Goal: Information Seeking & Learning: Learn about a topic

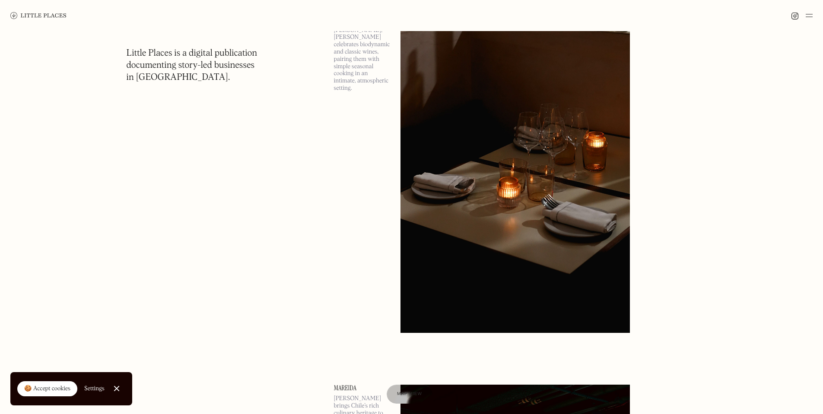
scroll to position [259, 0]
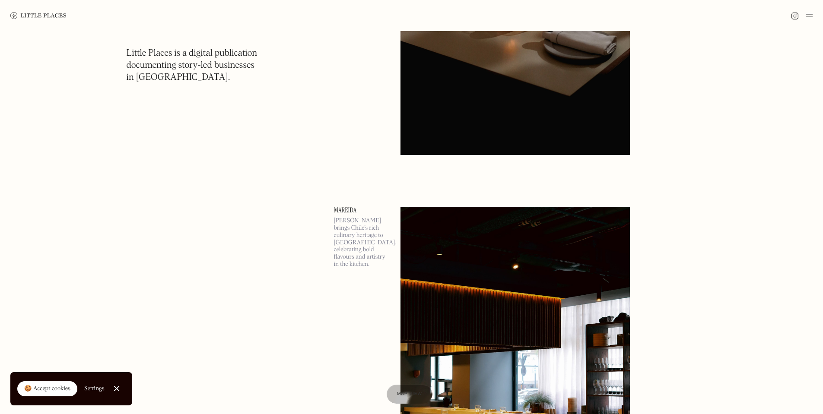
drag, startPoint x: 49, startPoint y: 388, endPoint x: 111, endPoint y: 366, distance: 66.0
click at [49, 388] on div "🍪 Accept cookies" at bounding box center [47, 389] width 46 height 9
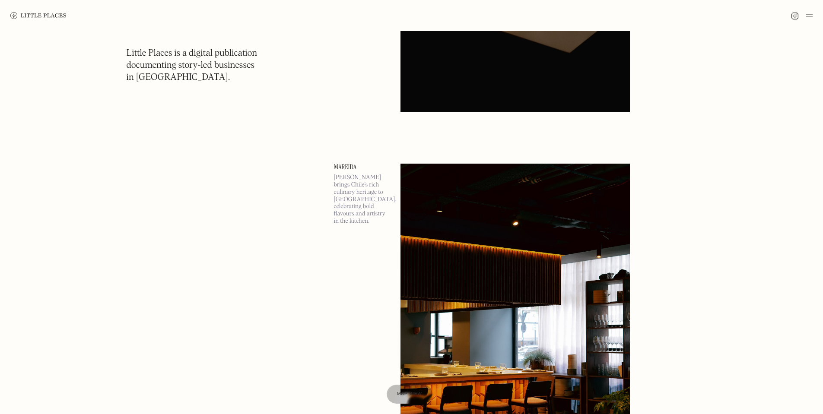
scroll to position [0, 0]
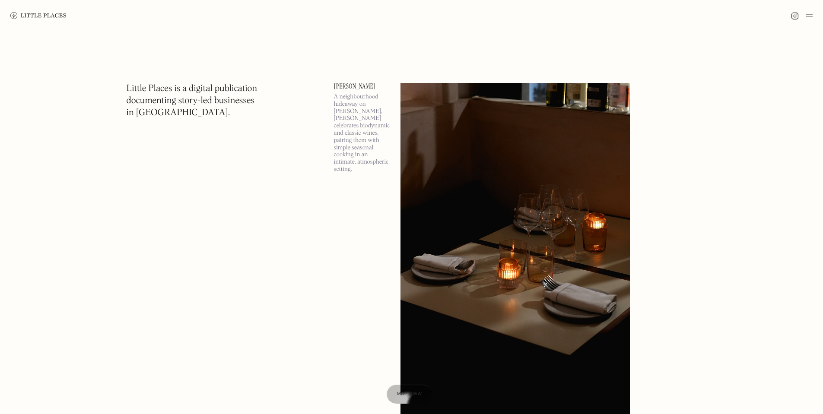
click at [813, 16] on div at bounding box center [411, 15] width 823 height 31
click at [810, 16] on img at bounding box center [809, 15] width 7 height 10
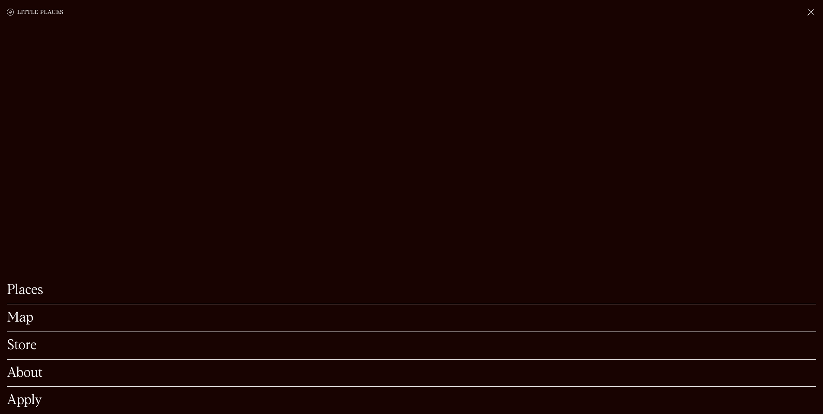
scroll to position [43, 0]
click at [86, 284] on link "Places" at bounding box center [411, 290] width 809 height 13
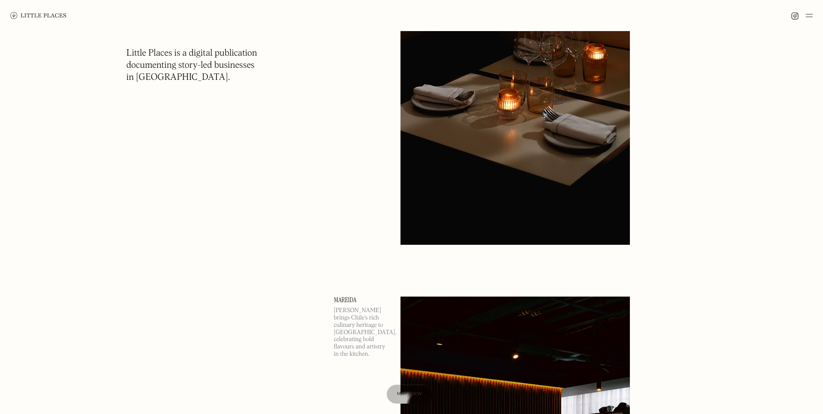
scroll to position [346, 0]
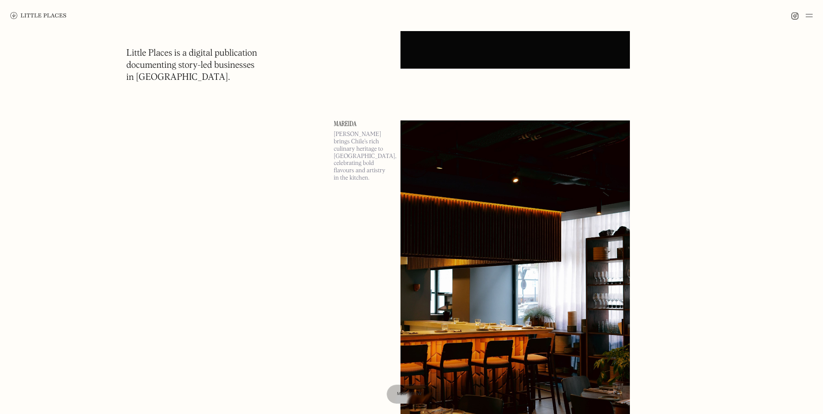
click at [810, 16] on img at bounding box center [809, 15] width 7 height 10
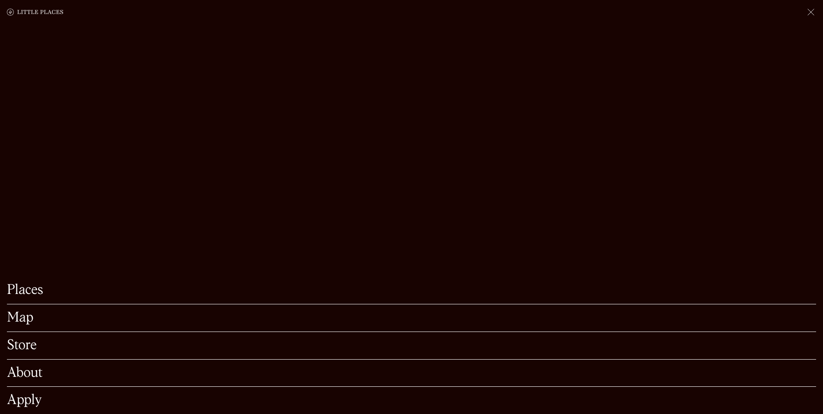
click at [24, 311] on link "Map" at bounding box center [411, 317] width 809 height 13
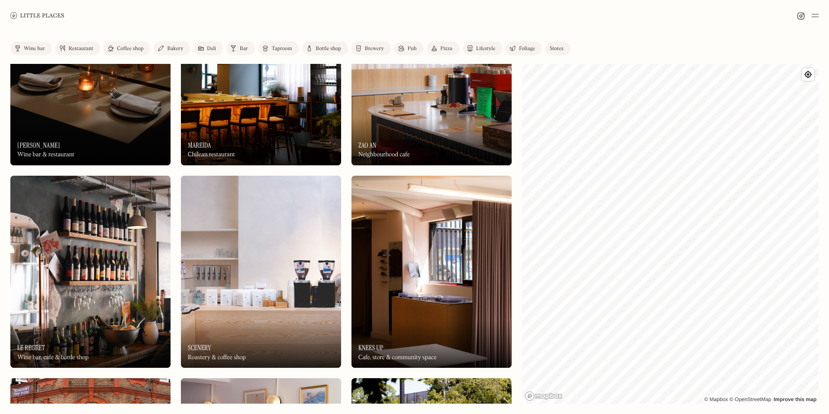
scroll to position [173, 0]
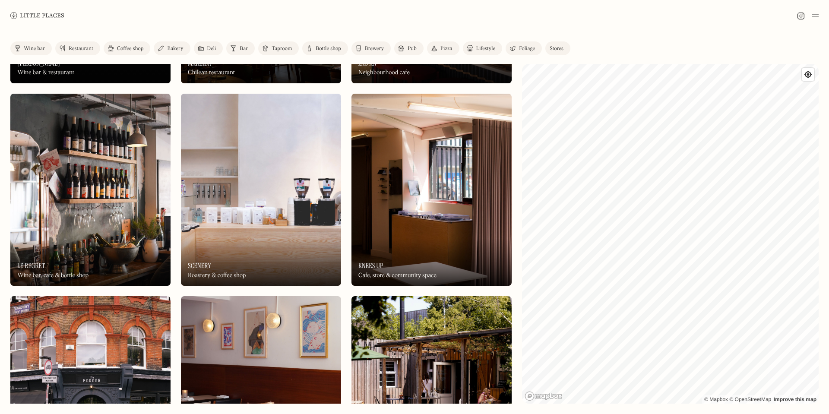
click at [72, 236] on img at bounding box center [90, 190] width 160 height 192
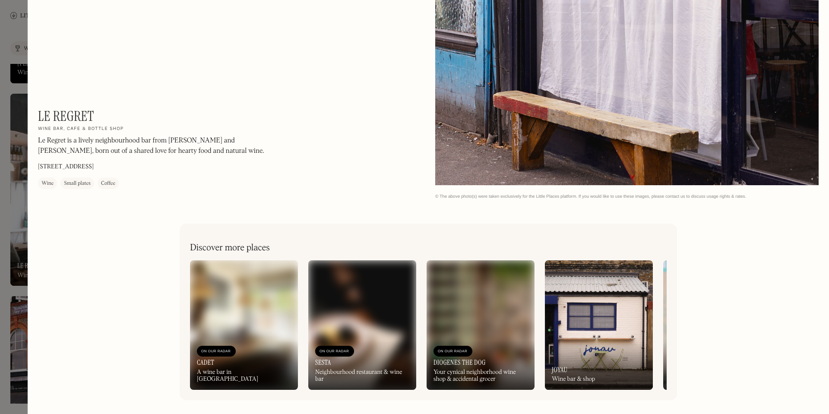
scroll to position [1505, 0]
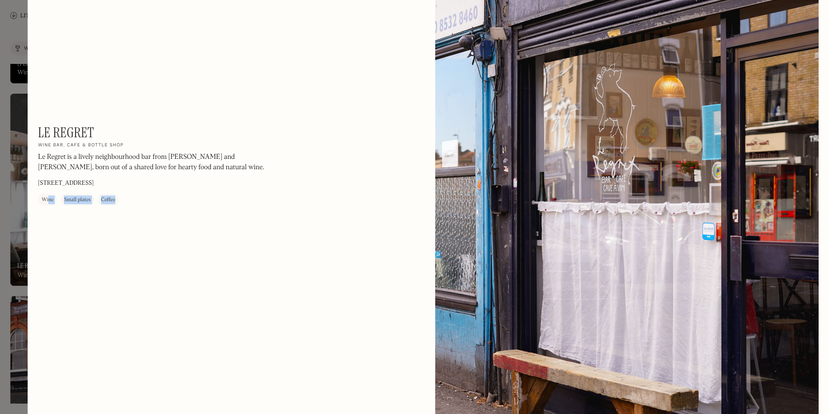
drag, startPoint x: 49, startPoint y: 200, endPoint x: 147, endPoint y: 200, distance: 98.1
click at [121, 200] on div "Le Regret On Our Radar Wine bar, cafe & bottle shop Le Regret is a lively neigh…" at bounding box center [154, 164] width 233 height 81
click at [150, 200] on div "Le Regret On Our Radar Wine bar, cafe & bottle shop Le Regret is a lively neigh…" at bounding box center [154, 164] width 233 height 81
drag, startPoint x: 78, startPoint y: 176, endPoint x: 162, endPoint y: 172, distance: 83.5
click at [154, 172] on div "Le Regret is a lively neighbourhood bar from [PERSON_NAME] and [PERSON_NAME], b…" at bounding box center [154, 164] width 233 height 25
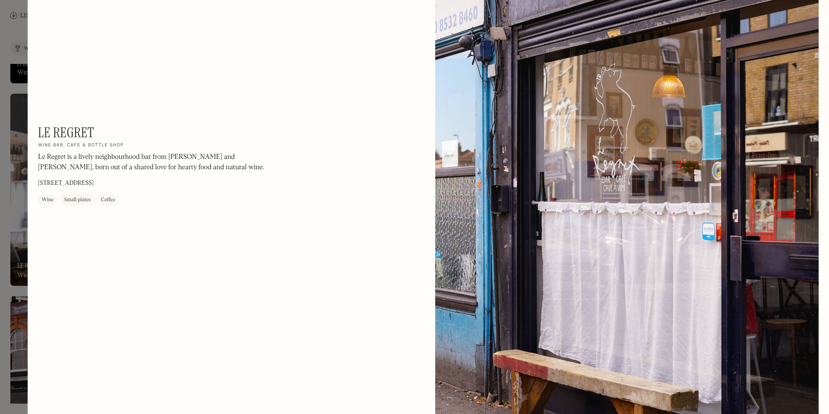
click at [168, 172] on p "Le Regret is a lively neighbourhood bar from [PERSON_NAME] and [PERSON_NAME], b…" at bounding box center [154, 162] width 233 height 21
click at [457, 184] on div at bounding box center [627, 205] width 384 height 480
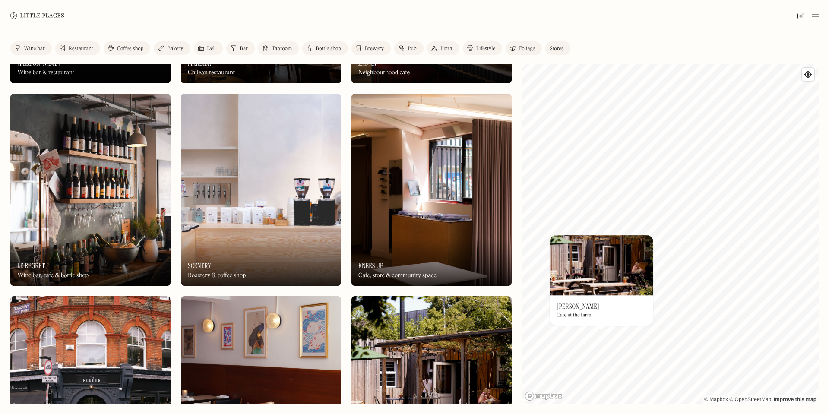
click at [592, 276] on div "© Mapbox © OpenStreetMap Improve this map On Our Radar Stepney's Cafe at the fa…" at bounding box center [670, 234] width 297 height 340
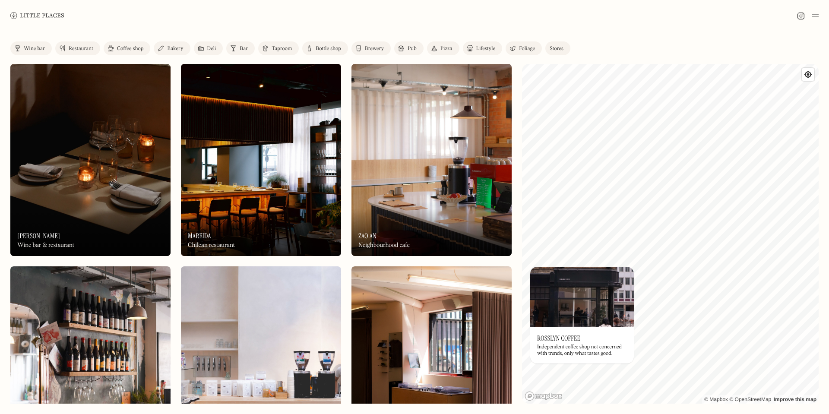
click at [37, 53] on link "Wine bar" at bounding box center [30, 48] width 41 height 14
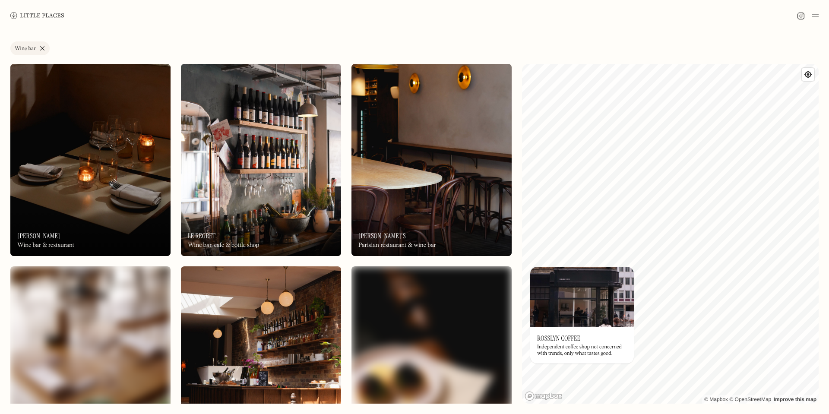
click at [108, 182] on img at bounding box center [90, 160] width 160 height 192
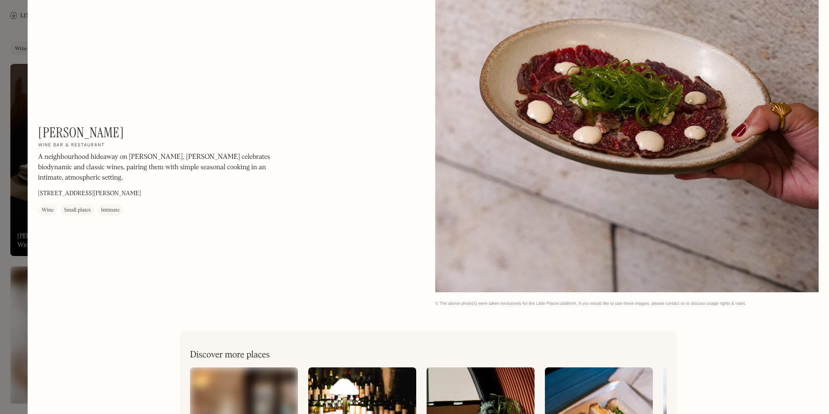
scroll to position [1764, 0]
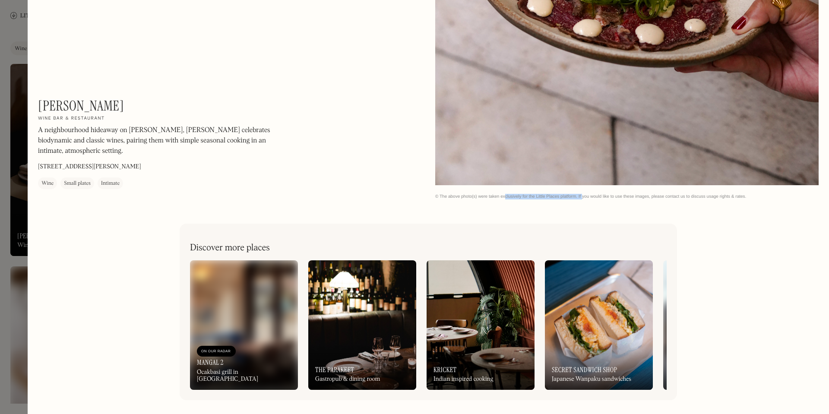
drag, startPoint x: 505, startPoint y: 195, endPoint x: 643, endPoint y: 195, distance: 138.2
click at [642, 195] on div "© The above photo(s) were taken exclusively for the Little Places platform. If …" at bounding box center [627, 197] width 384 height 6
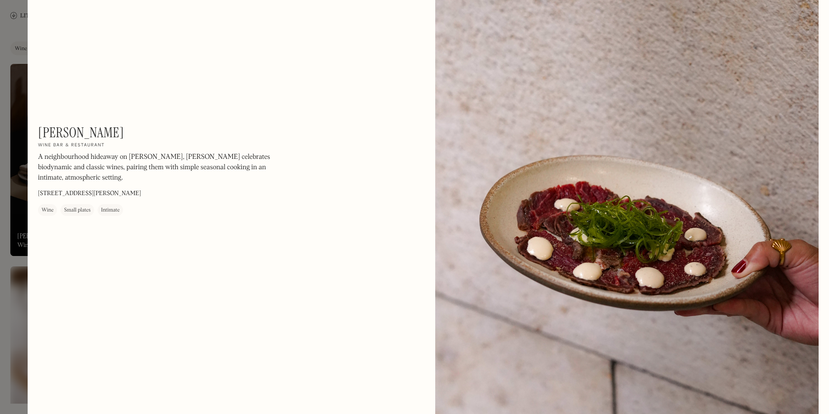
scroll to position [1461, 0]
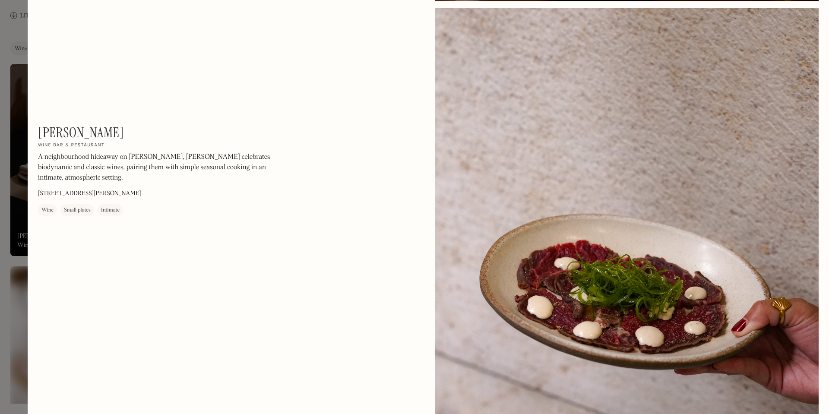
click at [222, 156] on p "A neighbourhood hideaway on [PERSON_NAME], [PERSON_NAME] celebrates biodynamic …" at bounding box center [154, 167] width 233 height 31
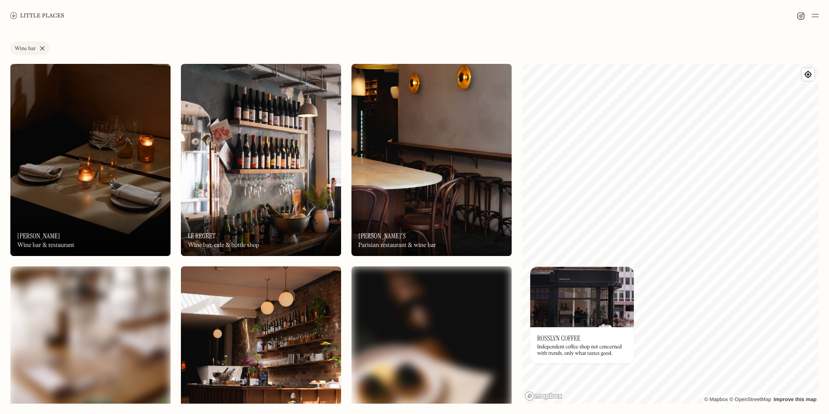
click at [92, 195] on img at bounding box center [90, 160] width 160 height 192
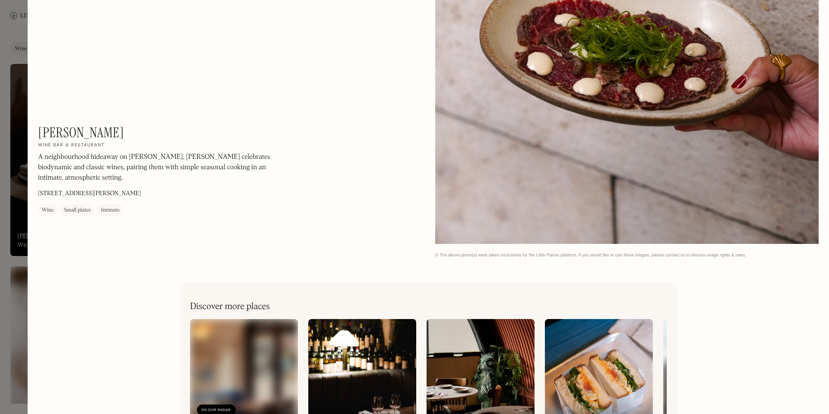
scroll to position [1764, 0]
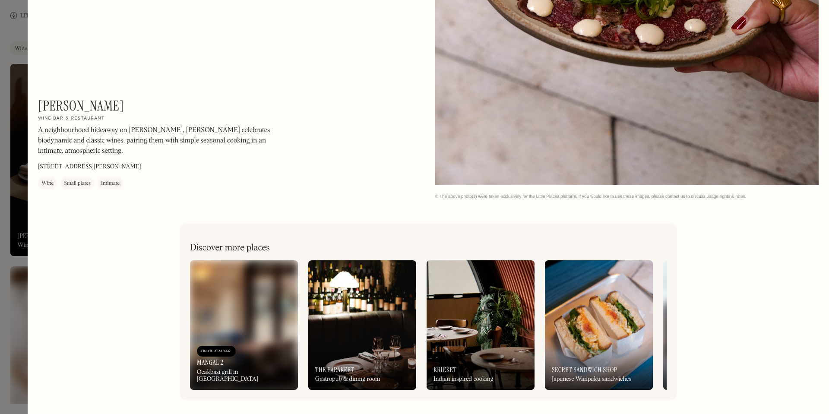
drag, startPoint x: 119, startPoint y: 163, endPoint x: 119, endPoint y: 171, distance: 7.3
click at [119, 166] on p "Butlers Wharf Bldg, 36 Shad Thames, London SE1 2YE" at bounding box center [89, 166] width 103 height 9
click at [117, 176] on div "Luna On Our Radar Wine bar & restaurant A neighbourhood hideaway on Shad Thames…" at bounding box center [154, 144] width 233 height 92
click at [114, 180] on div "Intimate" at bounding box center [110, 183] width 19 height 9
click at [79, 179] on div "Small plates" at bounding box center [77, 183] width 27 height 9
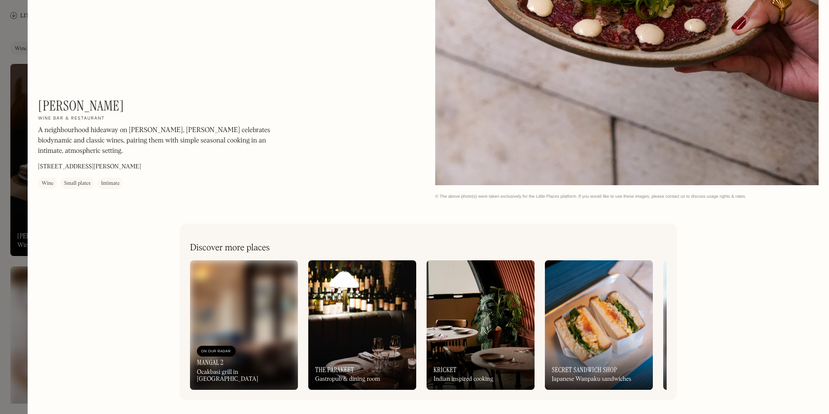
drag, startPoint x: 59, startPoint y: 158, endPoint x: 45, endPoint y: 168, distance: 16.8
click at [56, 161] on div "Luna On Our Radar Wine bar & restaurant A neighbourhood hideaway on Shad Thames…" at bounding box center [154, 144] width 233 height 92
click at [45, 168] on p "Butlers Wharf Bldg, 36 Shad Thames, London SE1 2YE" at bounding box center [89, 166] width 103 height 9
click at [80, 161] on div "Luna On Our Radar Wine bar & restaurant A neighbourhood hideaway on Shad Thames…" at bounding box center [154, 144] width 233 height 92
click at [57, 105] on h1 "[PERSON_NAME]" at bounding box center [81, 106] width 86 height 16
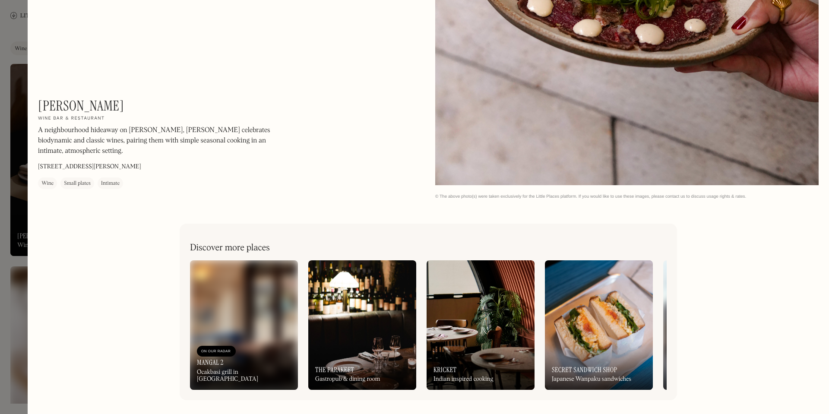
click at [53, 105] on h1 "[PERSON_NAME]" at bounding box center [81, 106] width 86 height 16
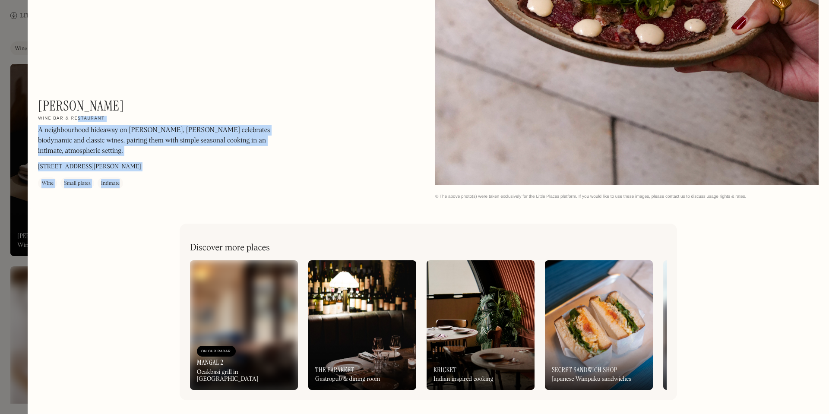
drag, startPoint x: 76, startPoint y: 106, endPoint x: 35, endPoint y: 107, distance: 41.0
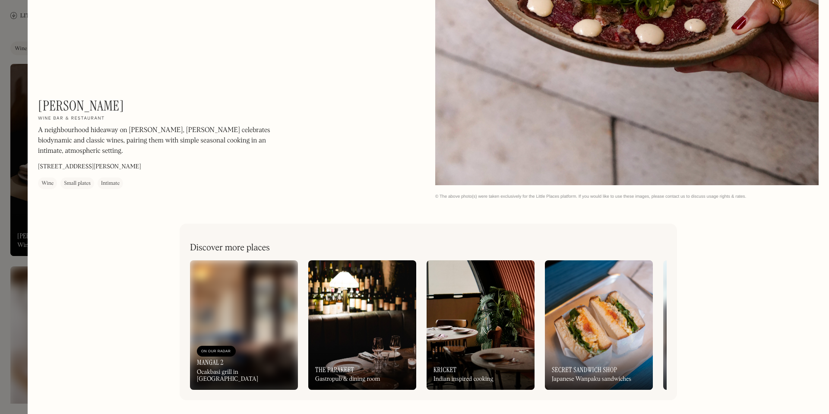
click at [76, 112] on div "Luna On Our Radar Wine bar & restaurant A neighbourhood hideaway on Shad Thames…" at bounding box center [154, 144] width 233 height 92
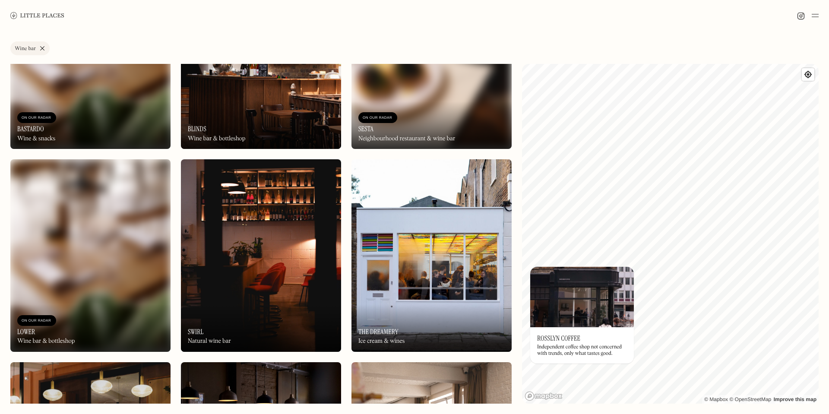
scroll to position [346, 0]
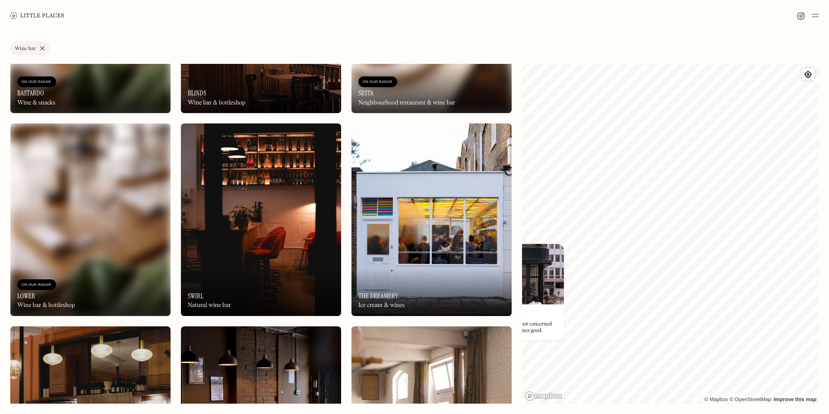
click at [505, 150] on div "Label Wine bar Wine bar Restaurant Coffee shop Bakery Deli Bar Taproom Bottle s…" at bounding box center [414, 222] width 829 height 383
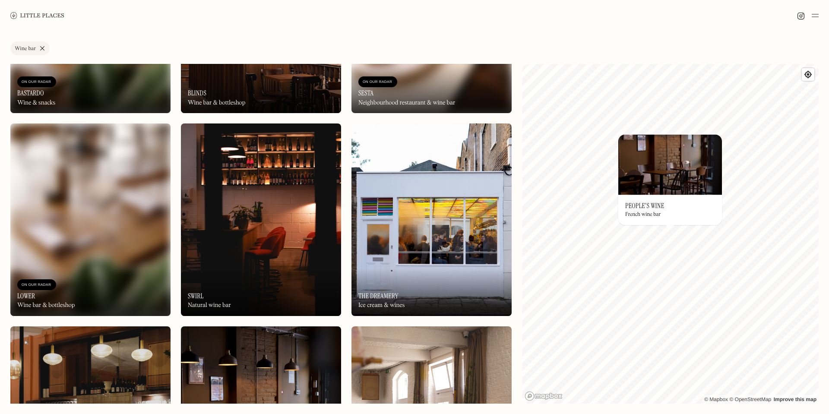
click at [661, 172] on img at bounding box center [671, 164] width 104 height 60
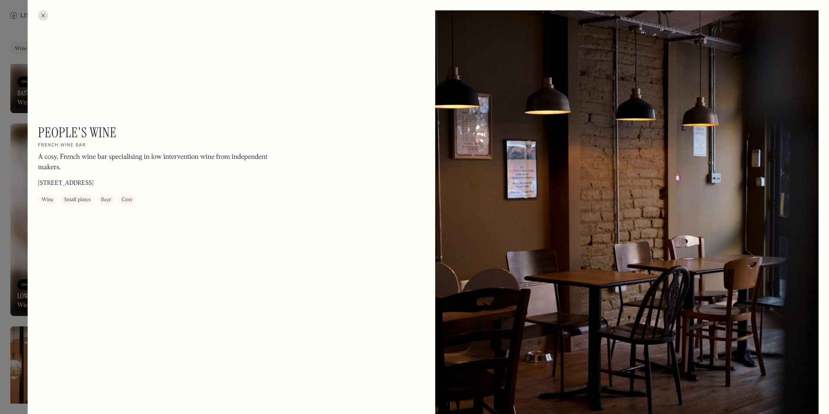
click at [97, 135] on h1 "People's Wine" at bounding box center [77, 132] width 78 height 16
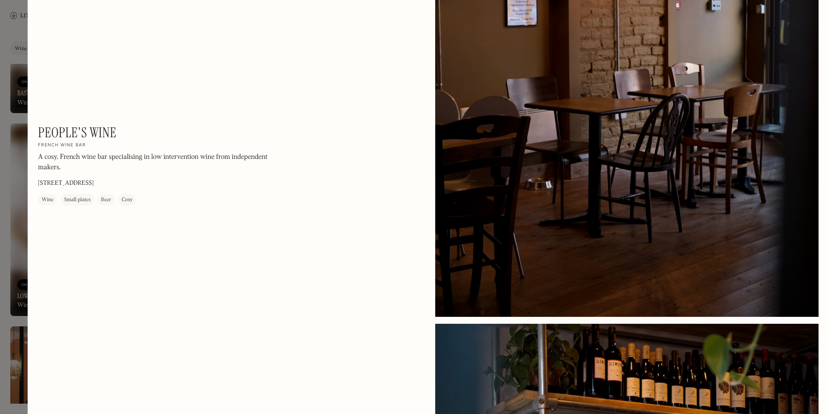
click at [571, 227] on div at bounding box center [627, 78] width 384 height 480
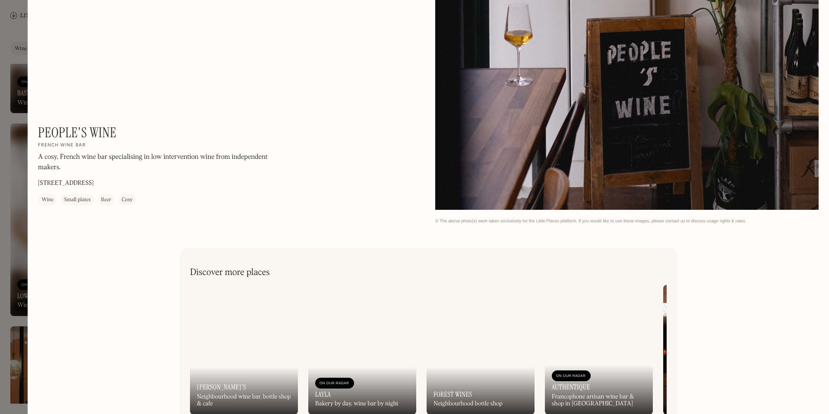
scroll to position [1277, 0]
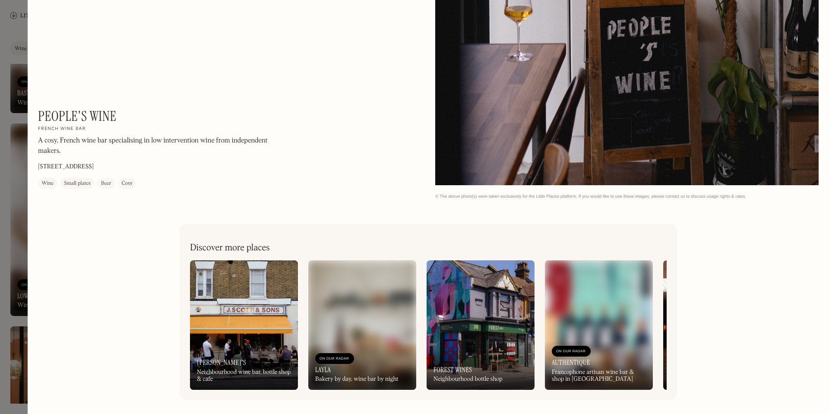
click at [86, 178] on div "Small plates" at bounding box center [77, 184] width 34 height 12
click at [73, 185] on div "Small plates" at bounding box center [77, 183] width 27 height 9
click at [41, 189] on div "People's Wine On Our Radar French wine bar A cosy, French wine bar specialising…" at bounding box center [230, 154] width 384 height 92
click at [57, 120] on h1 "People's Wine" at bounding box center [77, 116] width 78 height 16
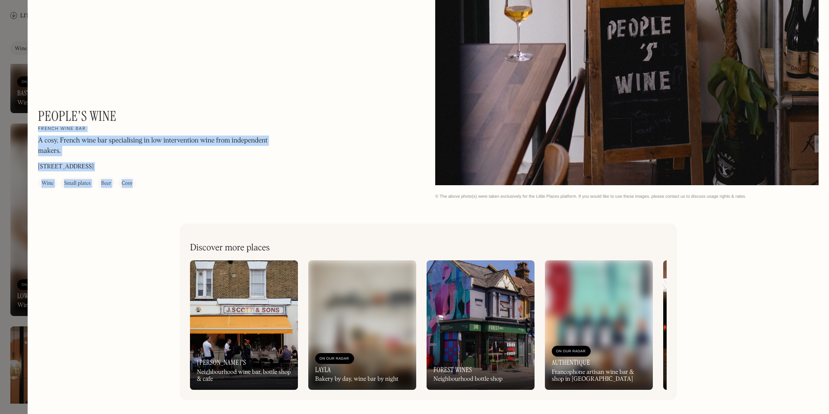
drag, startPoint x: 131, startPoint y: 115, endPoint x: 36, endPoint y: 116, distance: 95.0
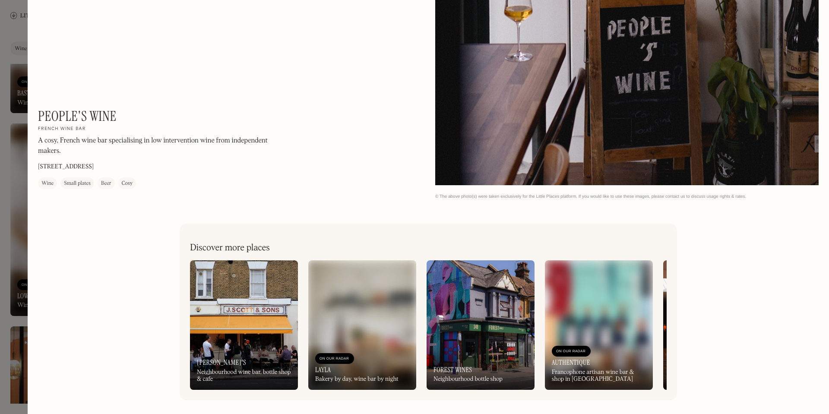
click at [75, 121] on h1 "People's Wine" at bounding box center [77, 116] width 78 height 16
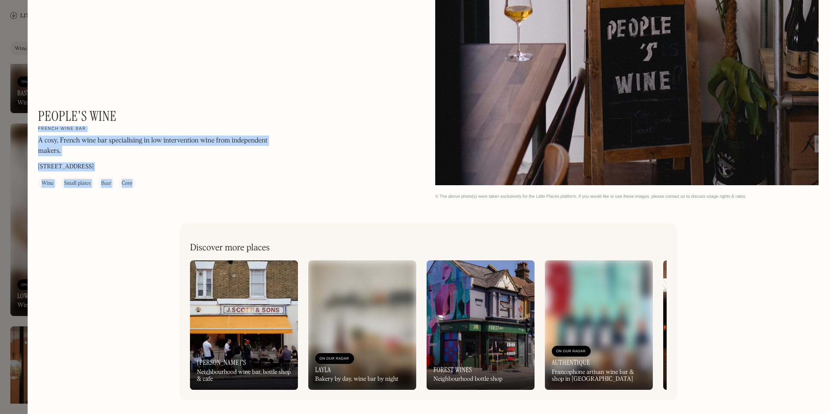
drag, startPoint x: 124, startPoint y: 110, endPoint x: 37, endPoint y: 111, distance: 86.8
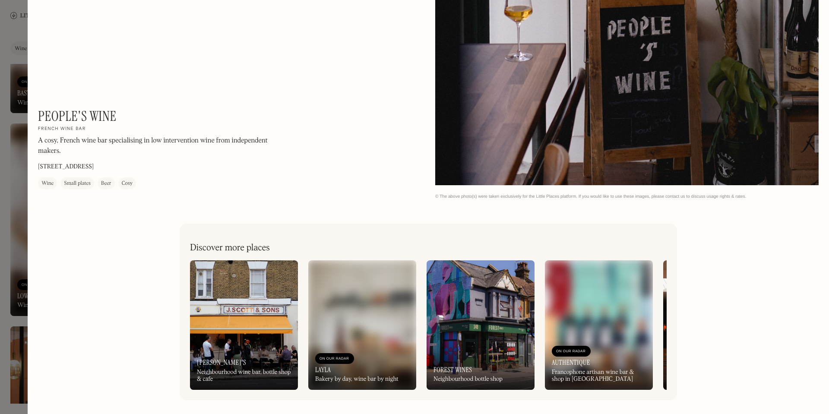
click at [47, 114] on h1 "People's Wine" at bounding box center [77, 116] width 78 height 16
drag, startPoint x: 39, startPoint y: 112, endPoint x: 117, endPoint y: 112, distance: 77.8
click at [117, 112] on div "People's Wine On Our Radar French wine bar A cosy, French wine bar specialising…" at bounding box center [154, 148] width 233 height 81
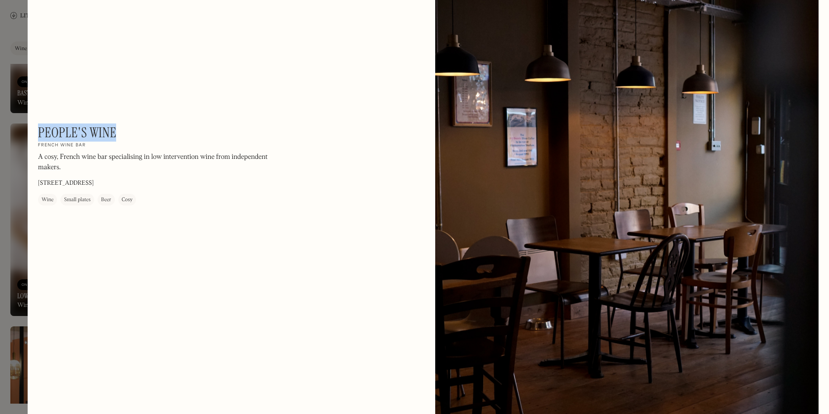
scroll to position [0, 0]
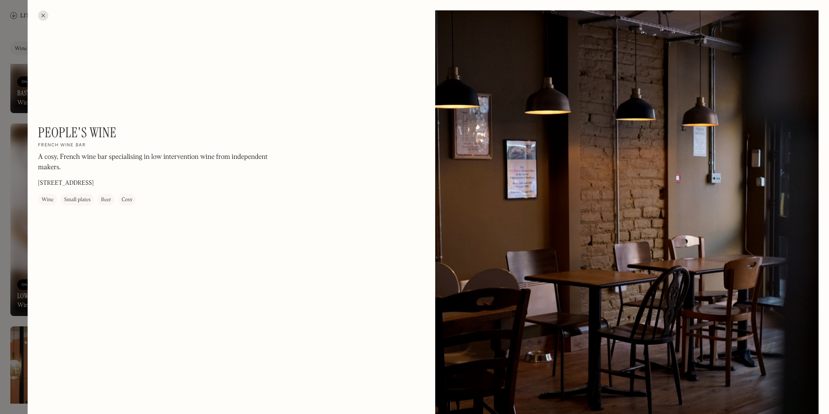
click at [43, 19] on div at bounding box center [43, 15] width 10 height 10
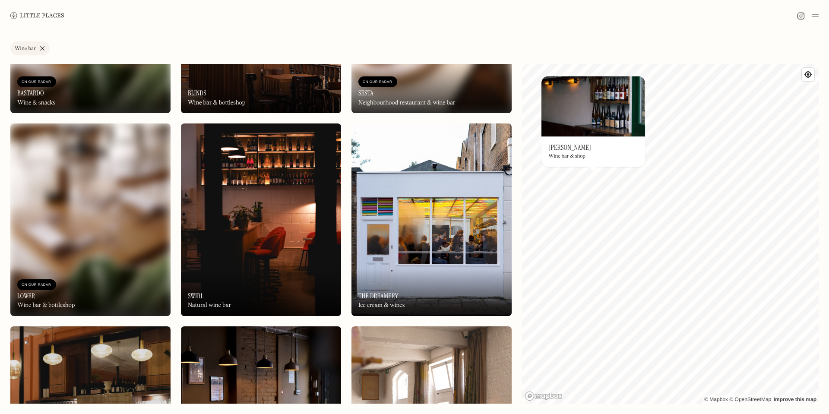
click at [578, 151] on div "On Our Radar Bruno Wine bar & shop" at bounding box center [594, 152] width 104 height 30
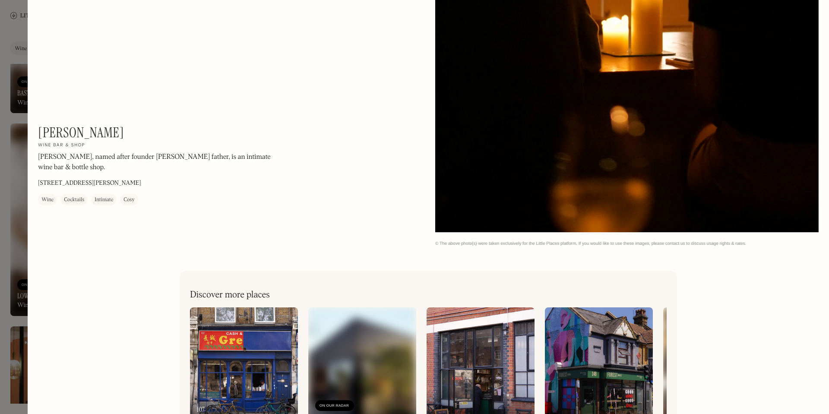
scroll to position [2250, 0]
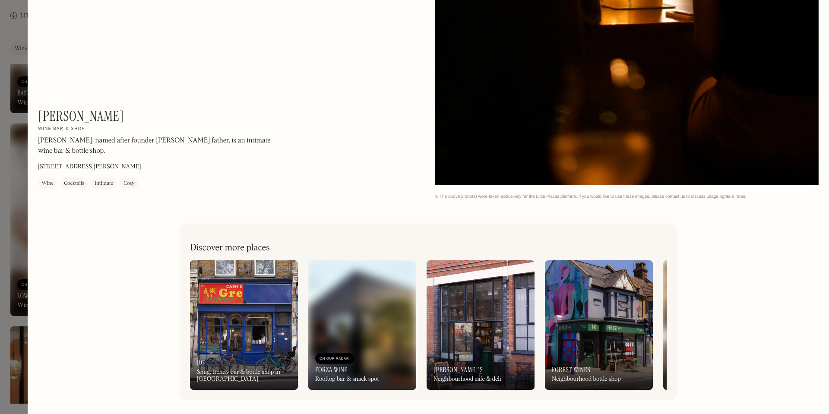
click at [74, 171] on p "211a Victoria Park Rd, London E9 7JN" at bounding box center [89, 166] width 103 height 9
drag, startPoint x: 76, startPoint y: 108, endPoint x: 39, endPoint y: 111, distance: 36.8
click at [39, 111] on div "Bruno On Our Radar Wine bar & shop Bruno, named after founder Michael Sager's f…" at bounding box center [154, 148] width 233 height 81
click at [51, 110] on h1 "[PERSON_NAME]" at bounding box center [81, 116] width 86 height 16
drag, startPoint x: 81, startPoint y: 115, endPoint x: 68, endPoint y: 115, distance: 13.4
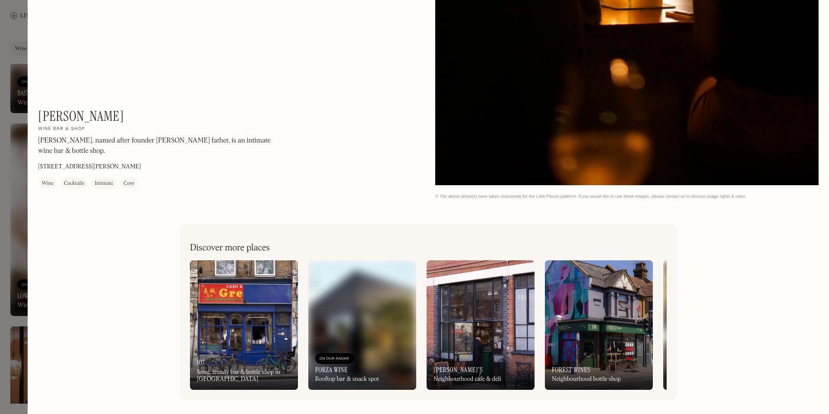
click at [79, 115] on div "Bruno On Our Radar Wine bar & shop Bruno, named after founder Michael Sager's f…" at bounding box center [154, 148] width 233 height 81
click at [68, 115] on h1 "[PERSON_NAME]" at bounding box center [81, 116] width 86 height 16
